Goal: Transaction & Acquisition: Subscribe to service/newsletter

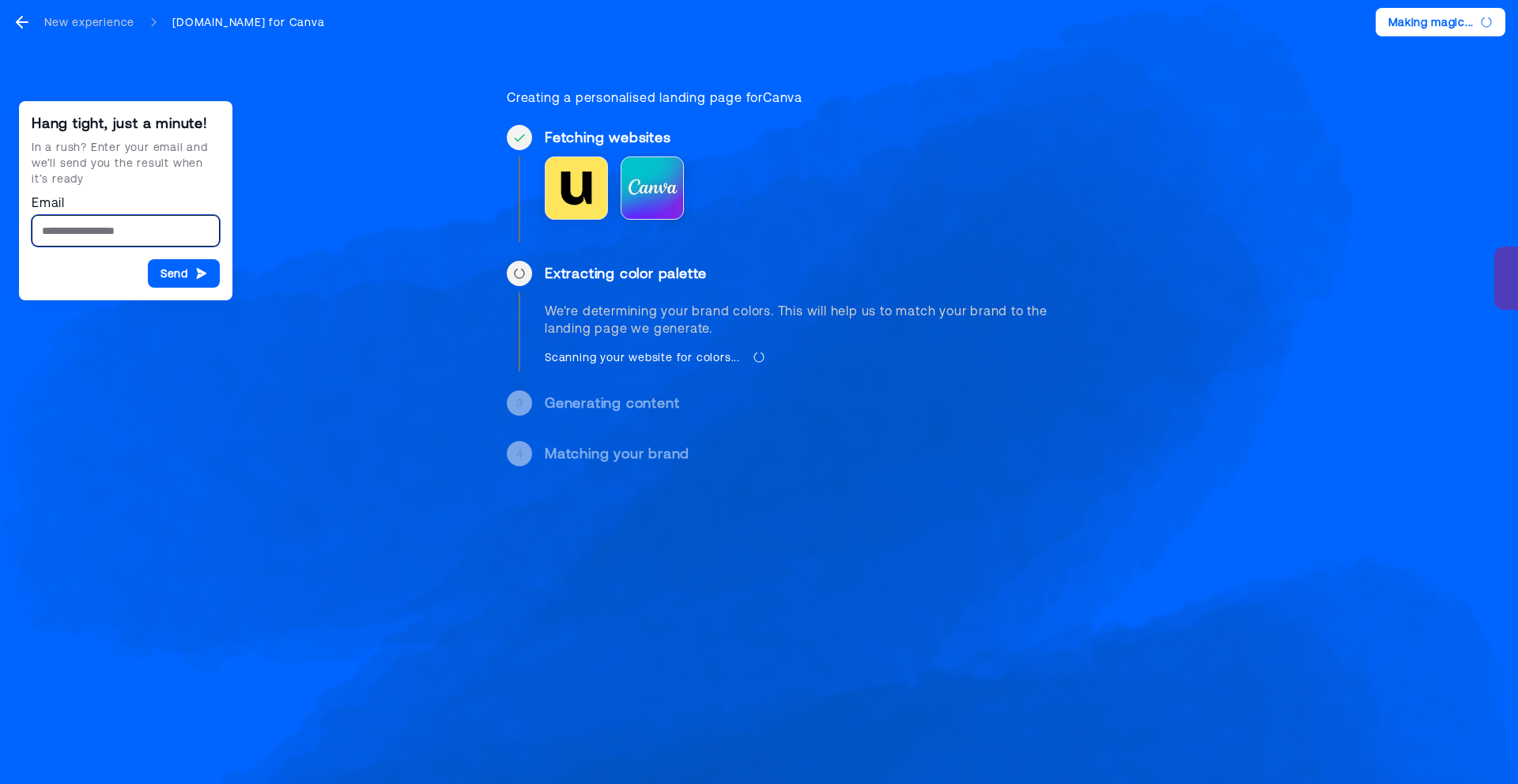
click at [116, 227] on input "Email" at bounding box center [125, 231] width 188 height 31
type input "**********"
click at [186, 274] on button "Send" at bounding box center [184, 273] width 72 height 28
